Goal: Check status: Check status

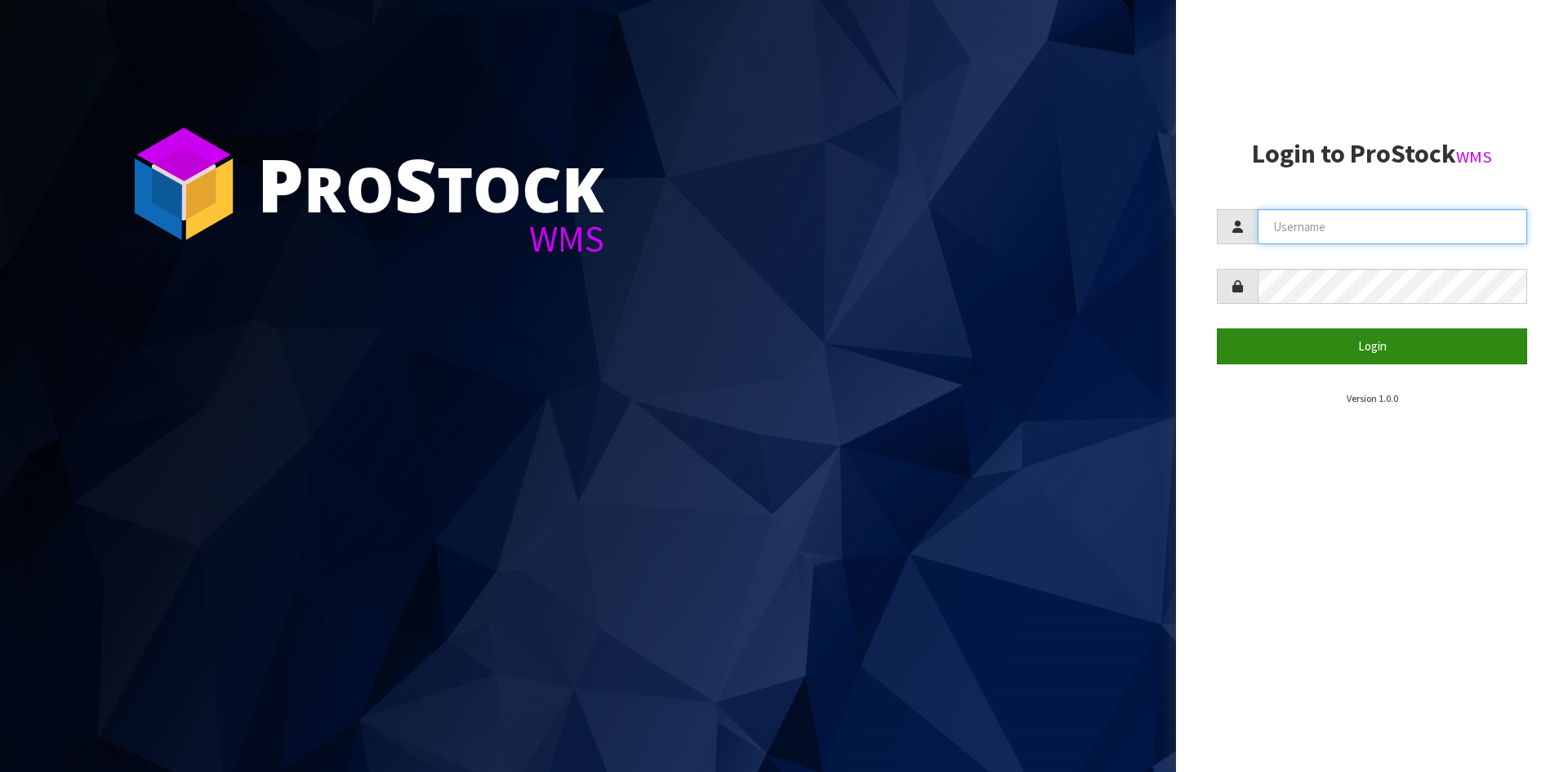
type input "YOURREFORMER"
drag, startPoint x: 1352, startPoint y: 350, endPoint x: 896, endPoint y: 385, distance: 457.3
click at [1352, 349] on button "Login" at bounding box center [1371, 346] width 311 height 35
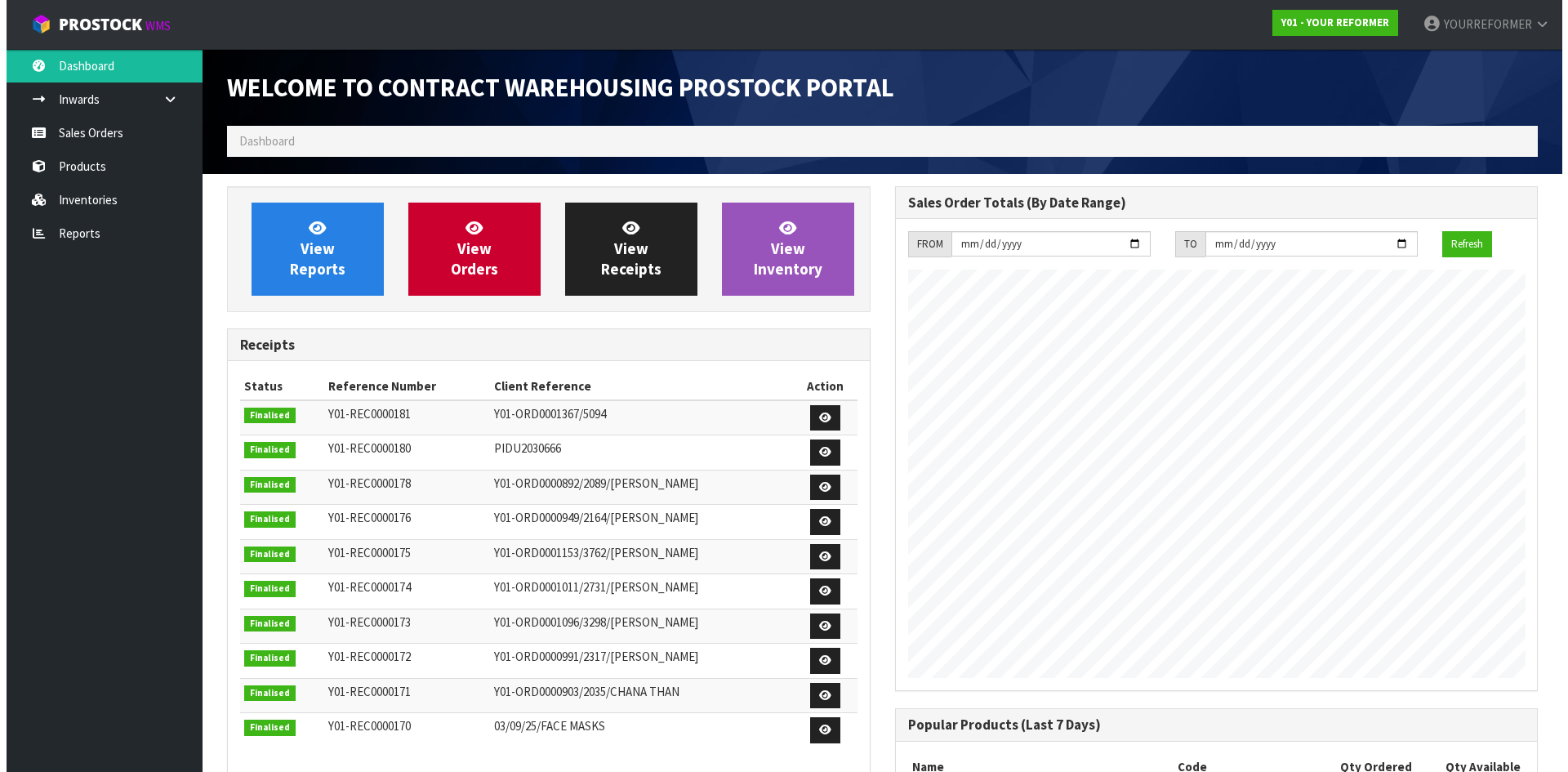
scroll to position [828, 667]
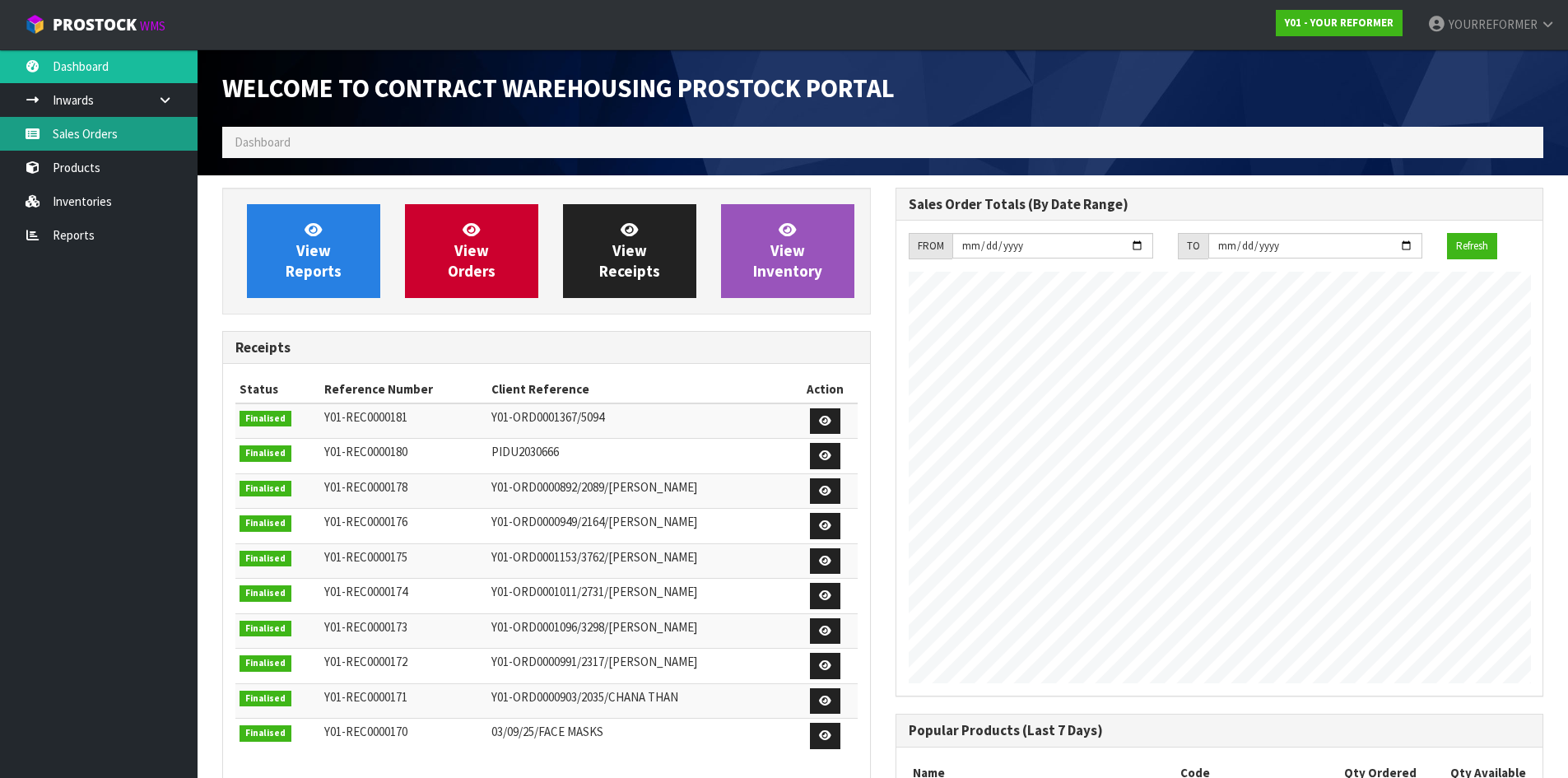
click at [84, 122] on link "Sales Orders" at bounding box center [98, 134] width 197 height 34
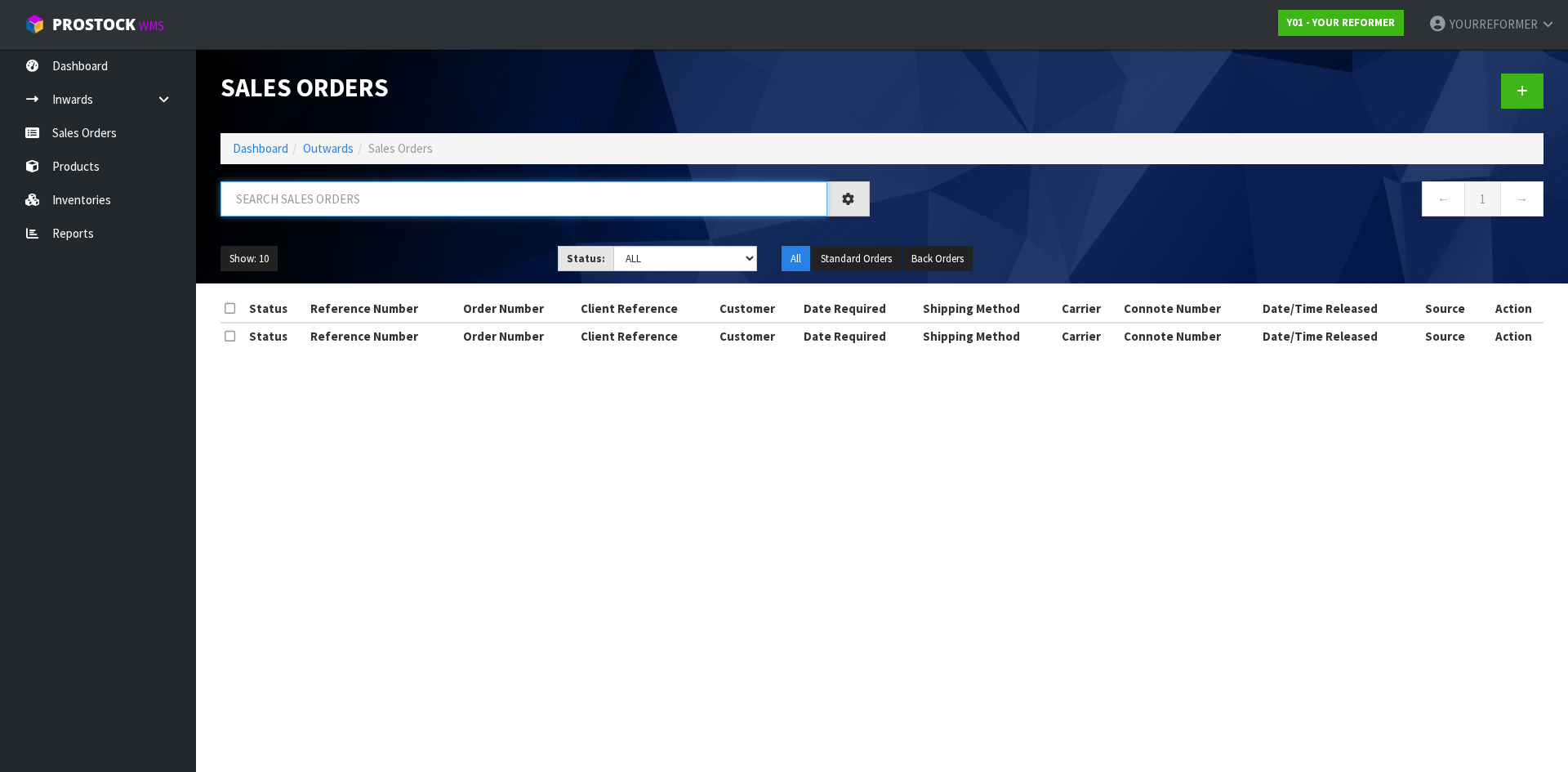
click at [363, 205] on input "text" at bounding box center [524, 199] width 606 height 35
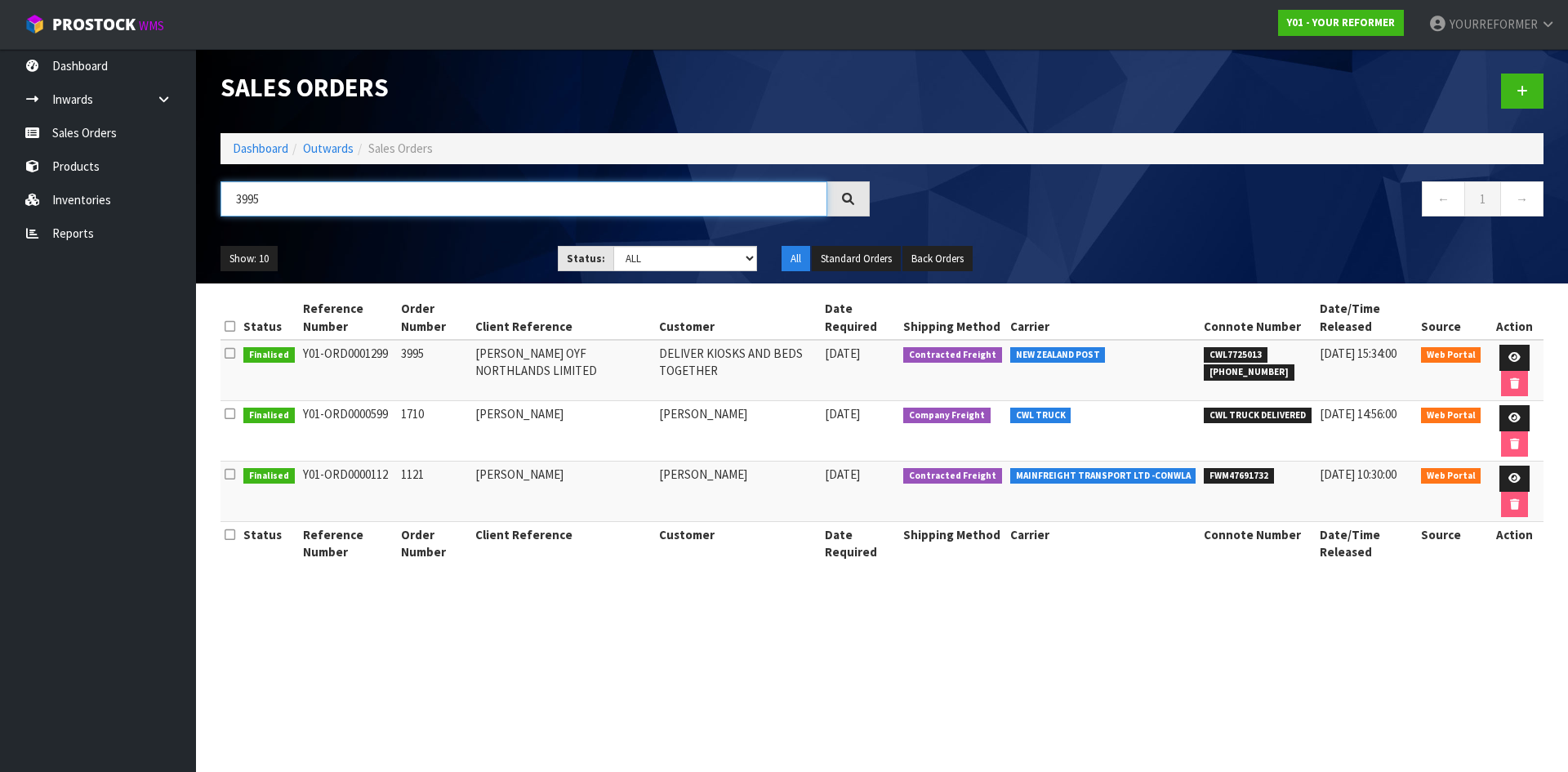
type input "3995"
drag, startPoint x: 382, startPoint y: 352, endPoint x: 287, endPoint y: 352, distance: 95.0
click at [287, 352] on tr "Finalised Y01-ORD0001299 3995 [PERSON_NAME] OYF NORTHLANDS LIMITED DELIVER KIOS…" at bounding box center [882, 371] width 1323 height 62
click at [368, 370] on td "Y01-ORD0001299" at bounding box center [347, 371] width 98 height 62
click at [388, 359] on td "Y01-ORD0001299" at bounding box center [347, 371] width 98 height 62
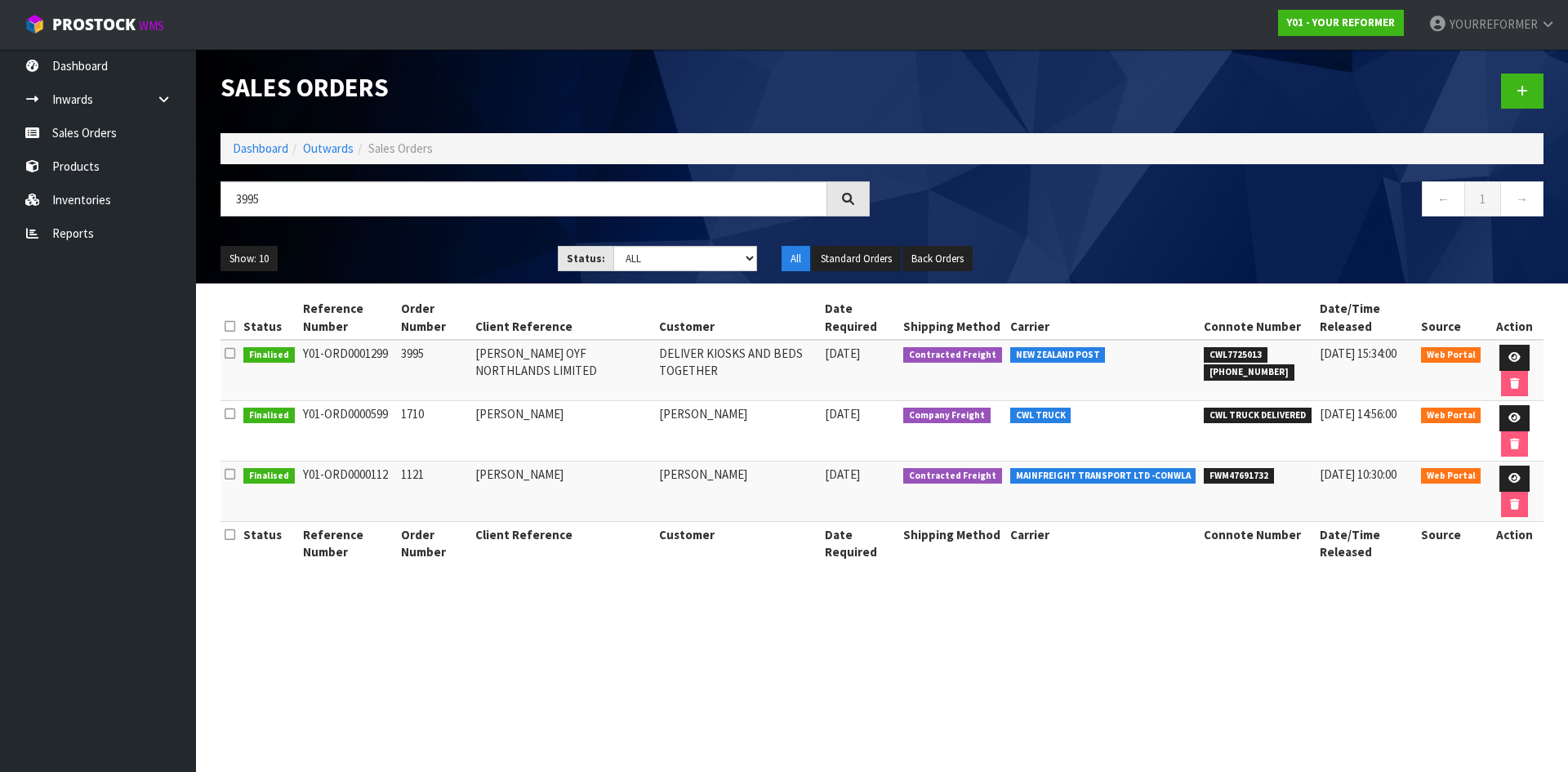
drag, startPoint x: 375, startPoint y: 352, endPoint x: 293, endPoint y: 356, distance: 82.1
click at [293, 356] on tr "Finalised Y01-ORD0001299 3995 [PERSON_NAME] OYF NORTHLANDS LIMITED DELIVER KIOS…" at bounding box center [882, 371] width 1323 height 62
copy tr "Y01-ORD0001299"
